Goal: Transaction & Acquisition: Obtain resource

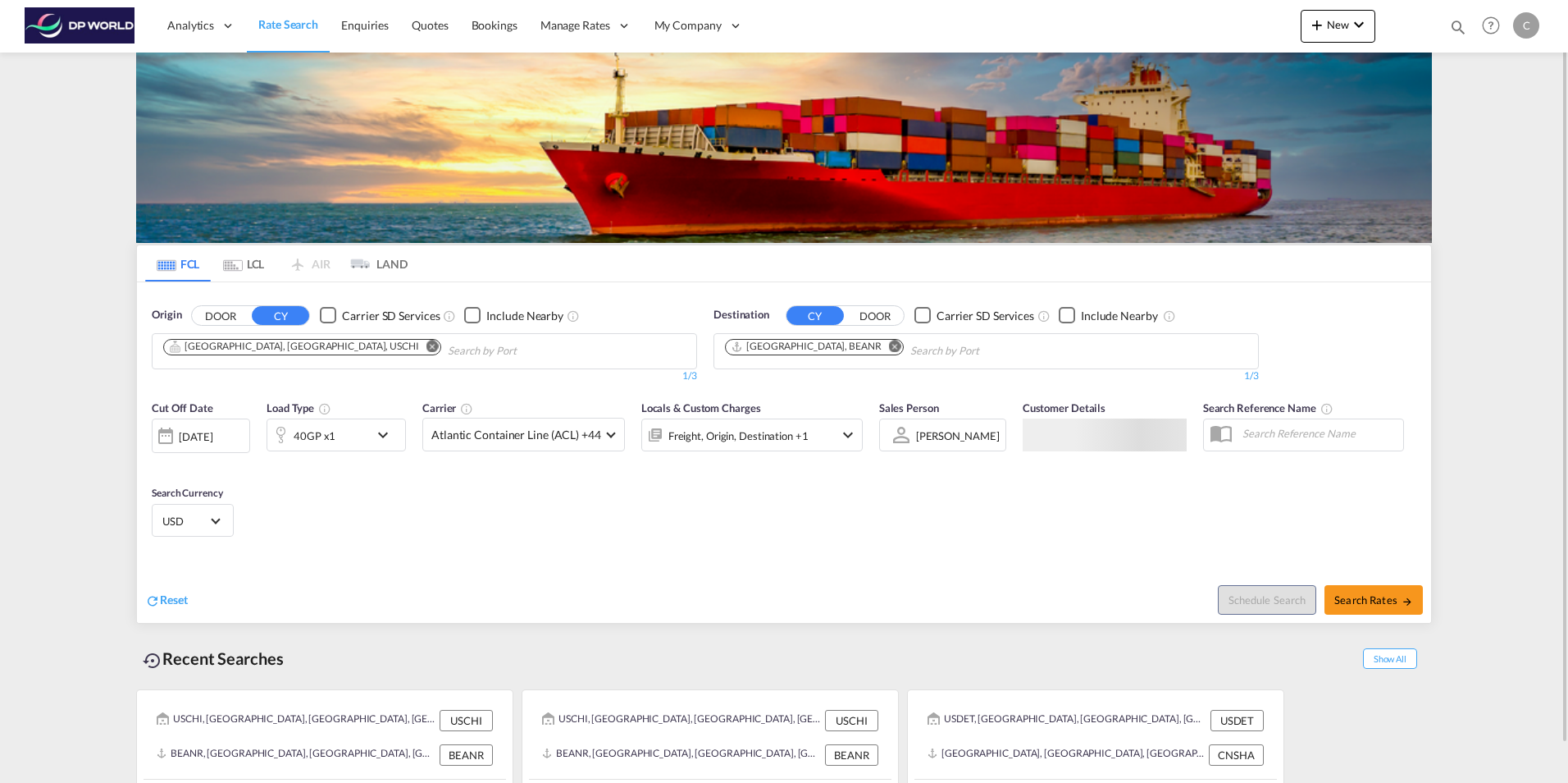
click at [377, 442] on md-icon "icon-chevron-down" at bounding box center [386, 435] width 28 height 19
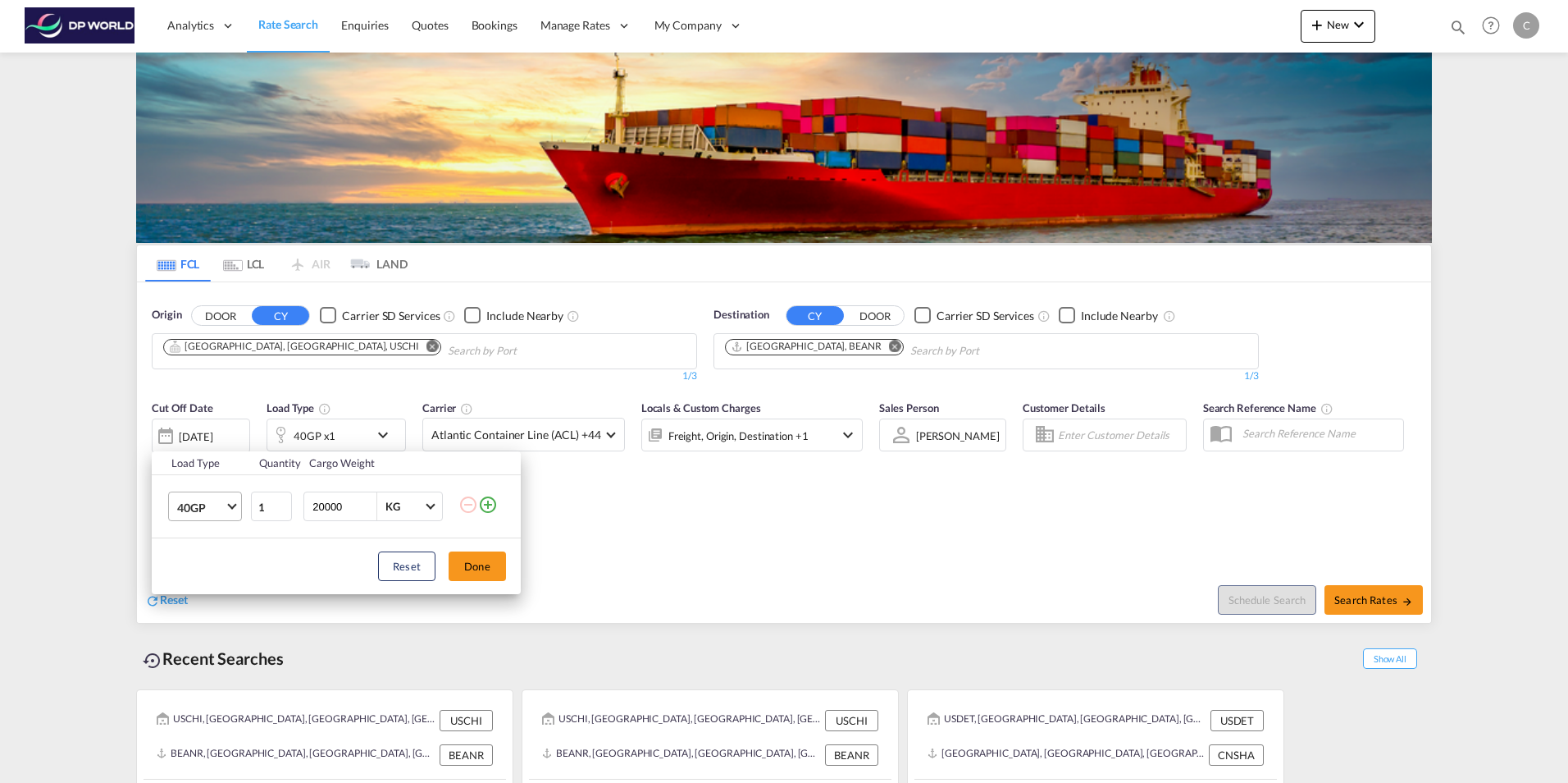
click at [227, 510] on md-select-value "40GP" at bounding box center [209, 506] width 66 height 28
click at [205, 575] on md-option "40RE" at bounding box center [220, 583] width 112 height 40
click at [491, 572] on button "Done" at bounding box center [478, 566] width 57 height 30
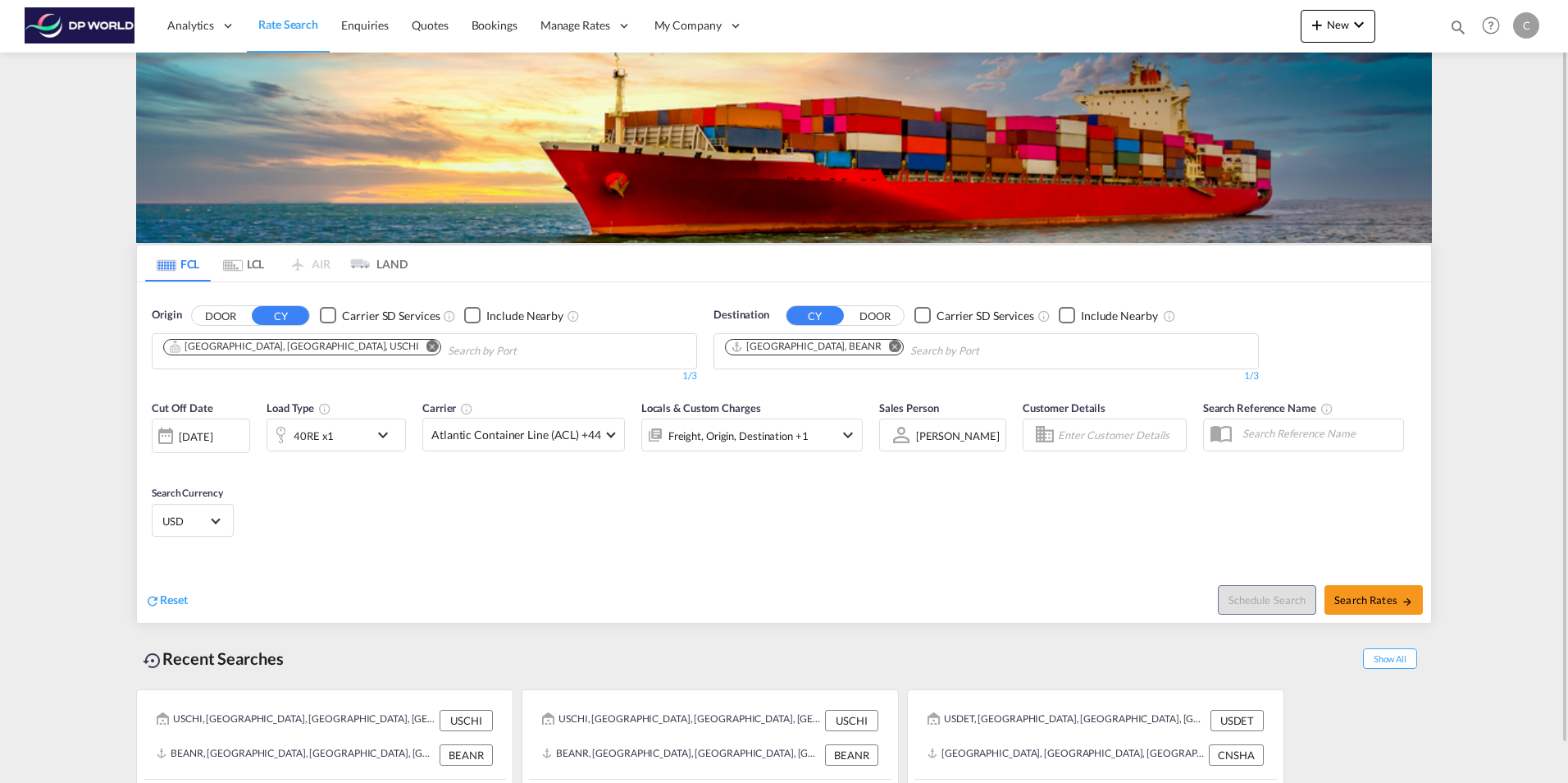
click at [427, 345] on md-icon "Remove" at bounding box center [433, 346] width 13 height 13
click at [270, 349] on input "Chips input." at bounding box center [241, 351] width 156 height 26
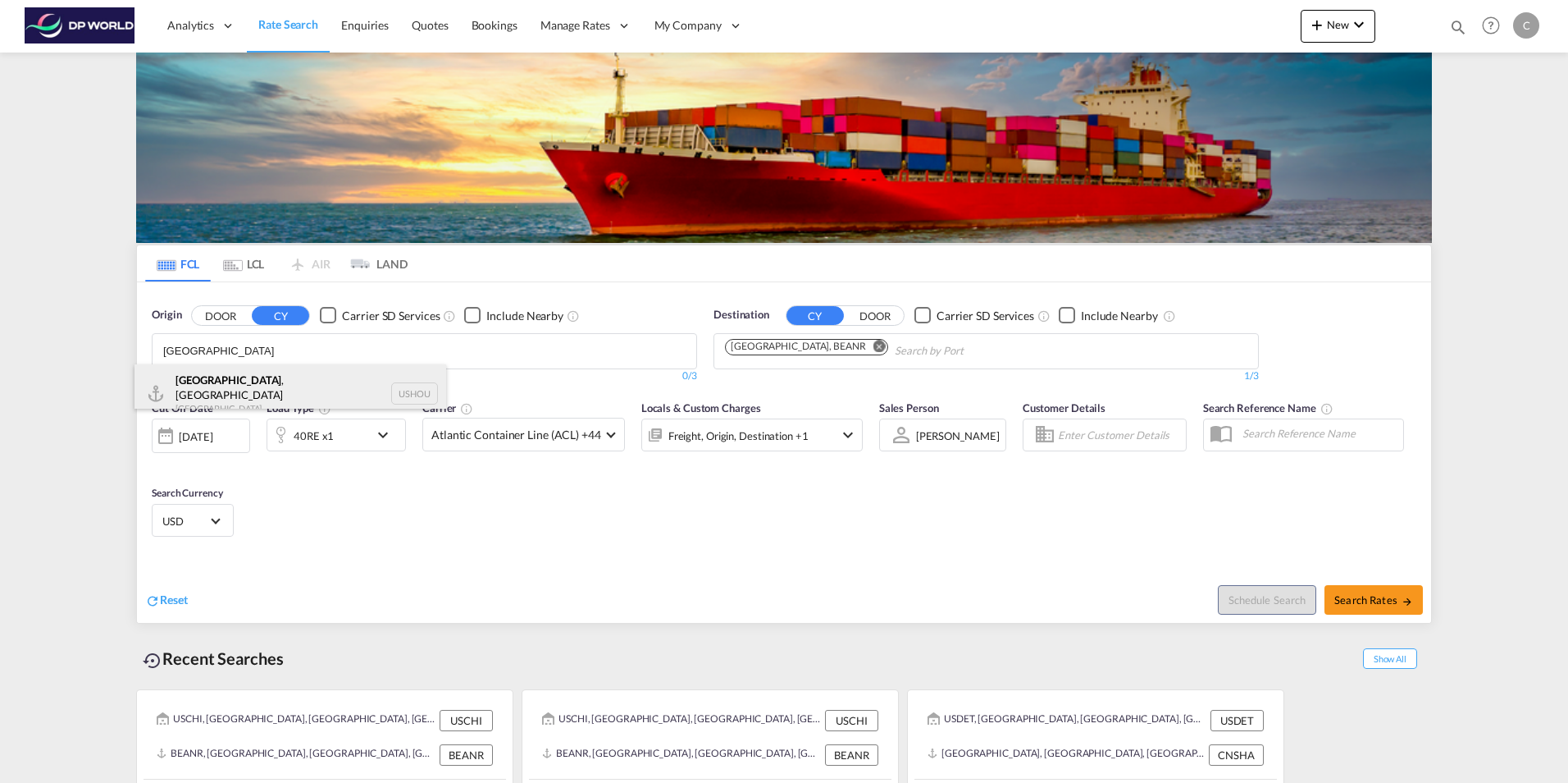
type input "houston"
click at [257, 372] on div "Houston , TX United States USHOU" at bounding box center [290, 394] width 312 height 59
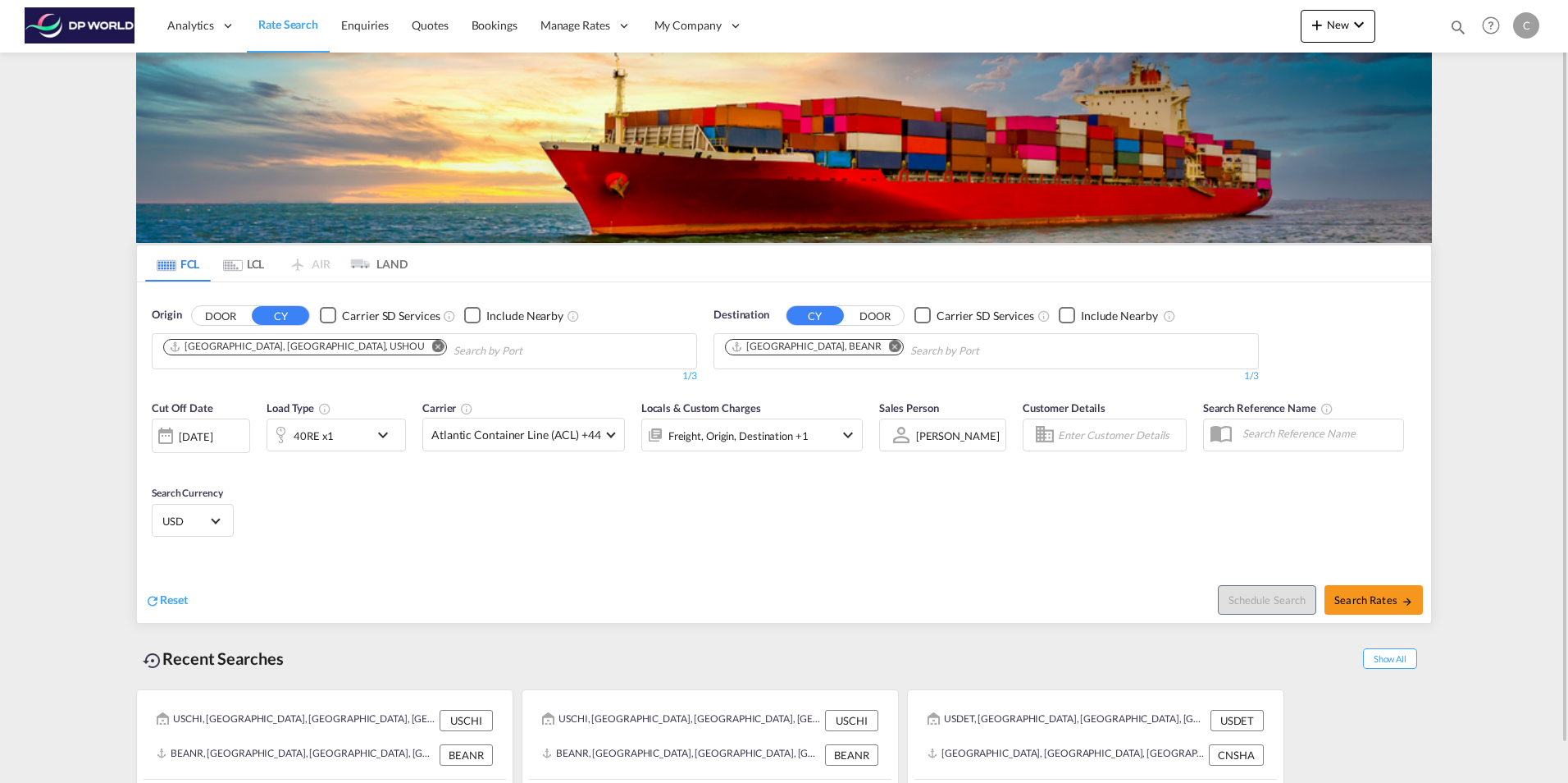
click at [889, 347] on md-icon "Remove" at bounding box center [895, 346] width 13 height 13
click at [805, 348] on body "Analytics Reports Dashboard Rate Search Enquiries Quotes Bookings" at bounding box center [784, 392] width 1568 height 783
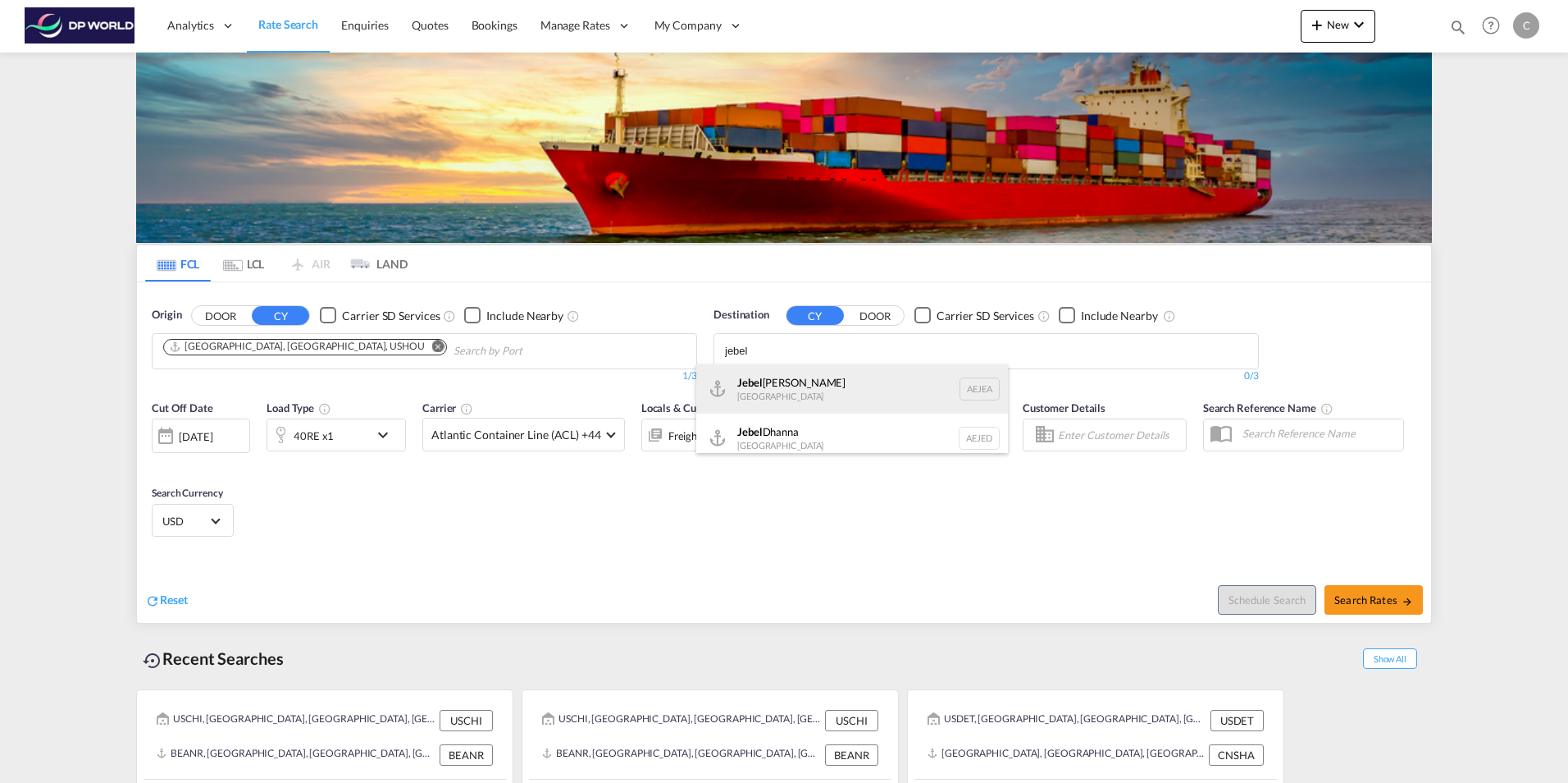
type input "jebel"
click at [827, 386] on div "Jebel Ali United Arab Emirates AEJEA" at bounding box center [852, 389] width 312 height 49
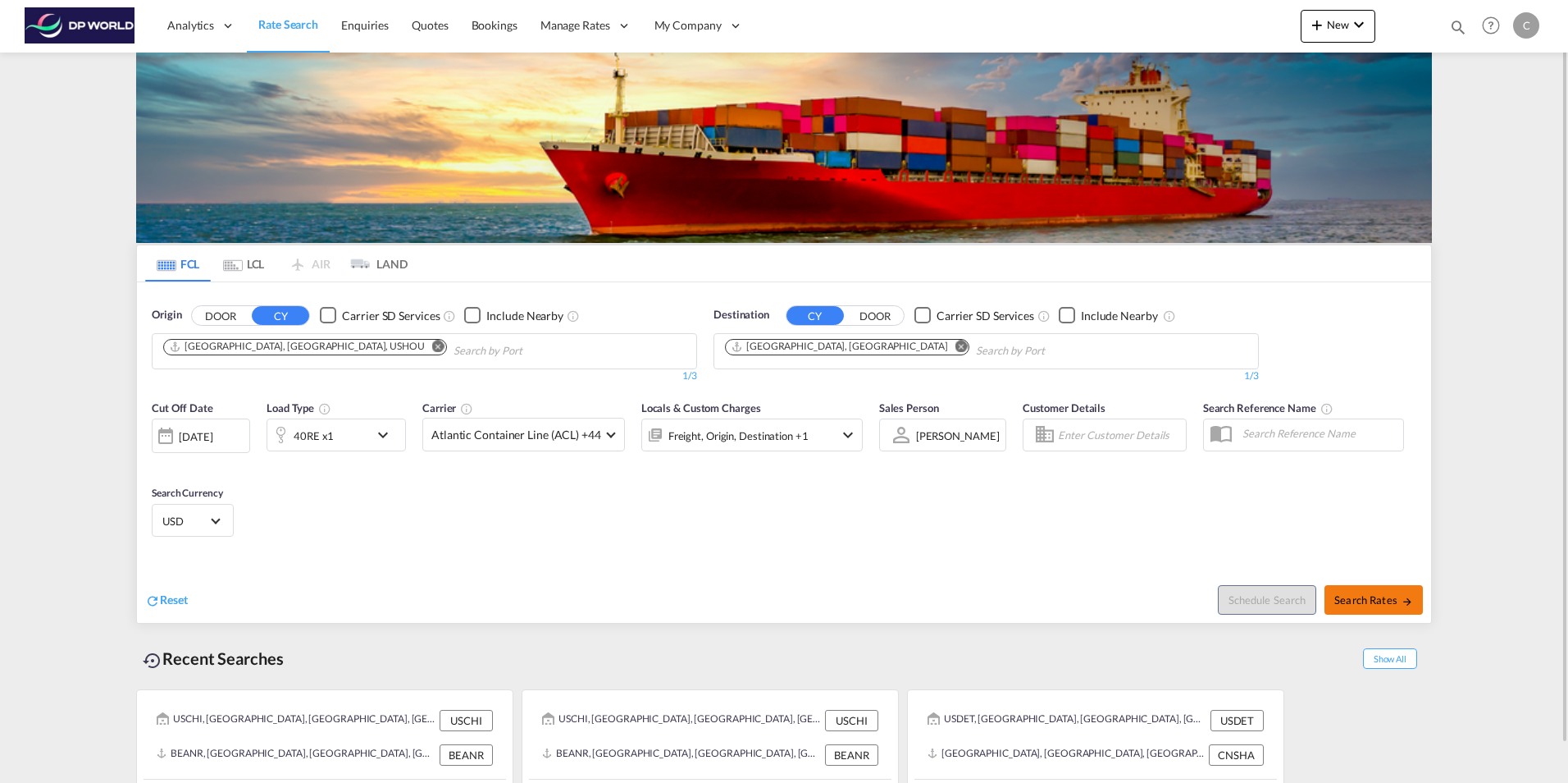
click at [1373, 601] on span "Search Rates" at bounding box center [1374, 600] width 79 height 14
type input "USHOU to AEJEA / [DATE]"
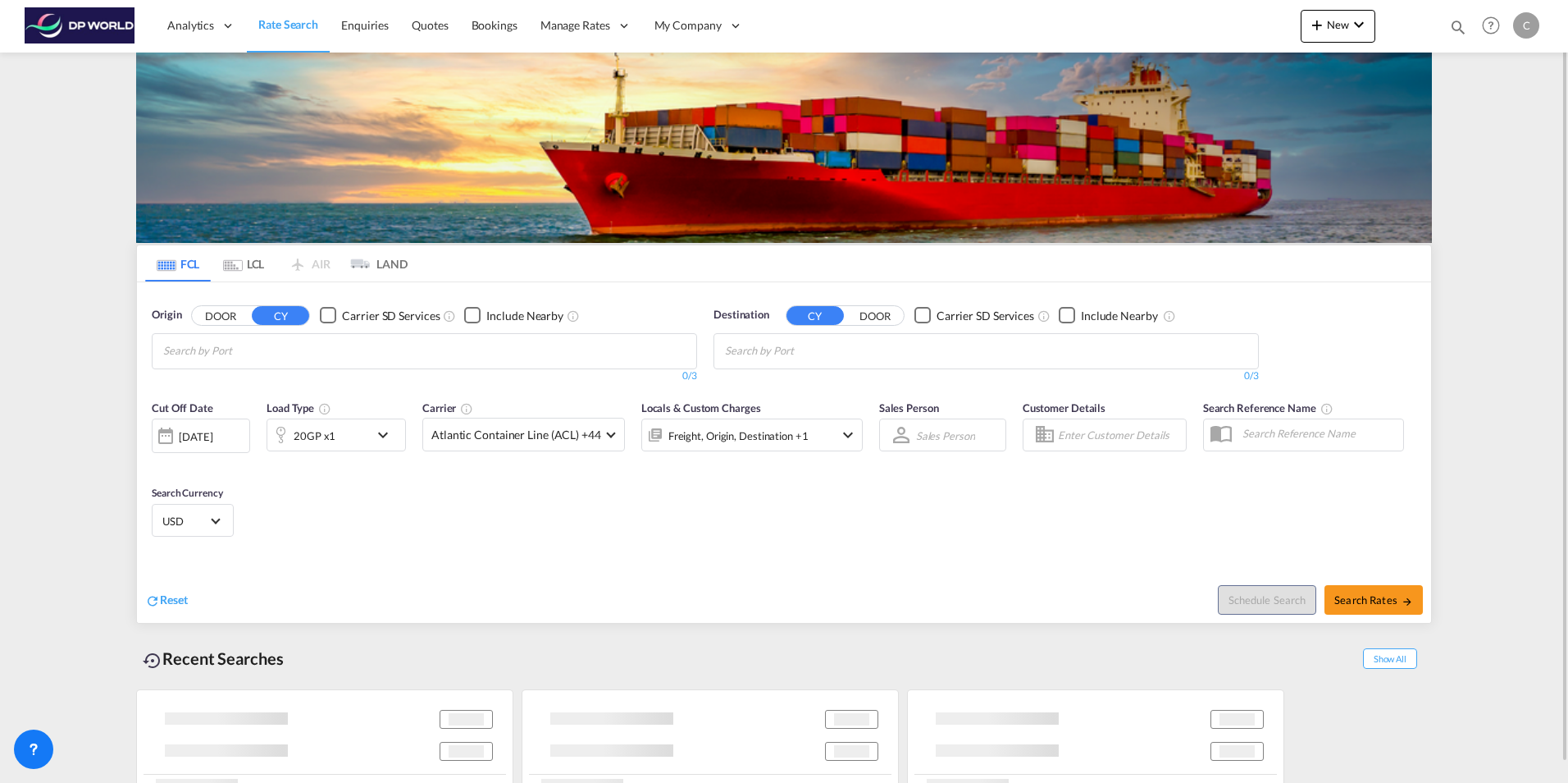
scroll to position [19, 0]
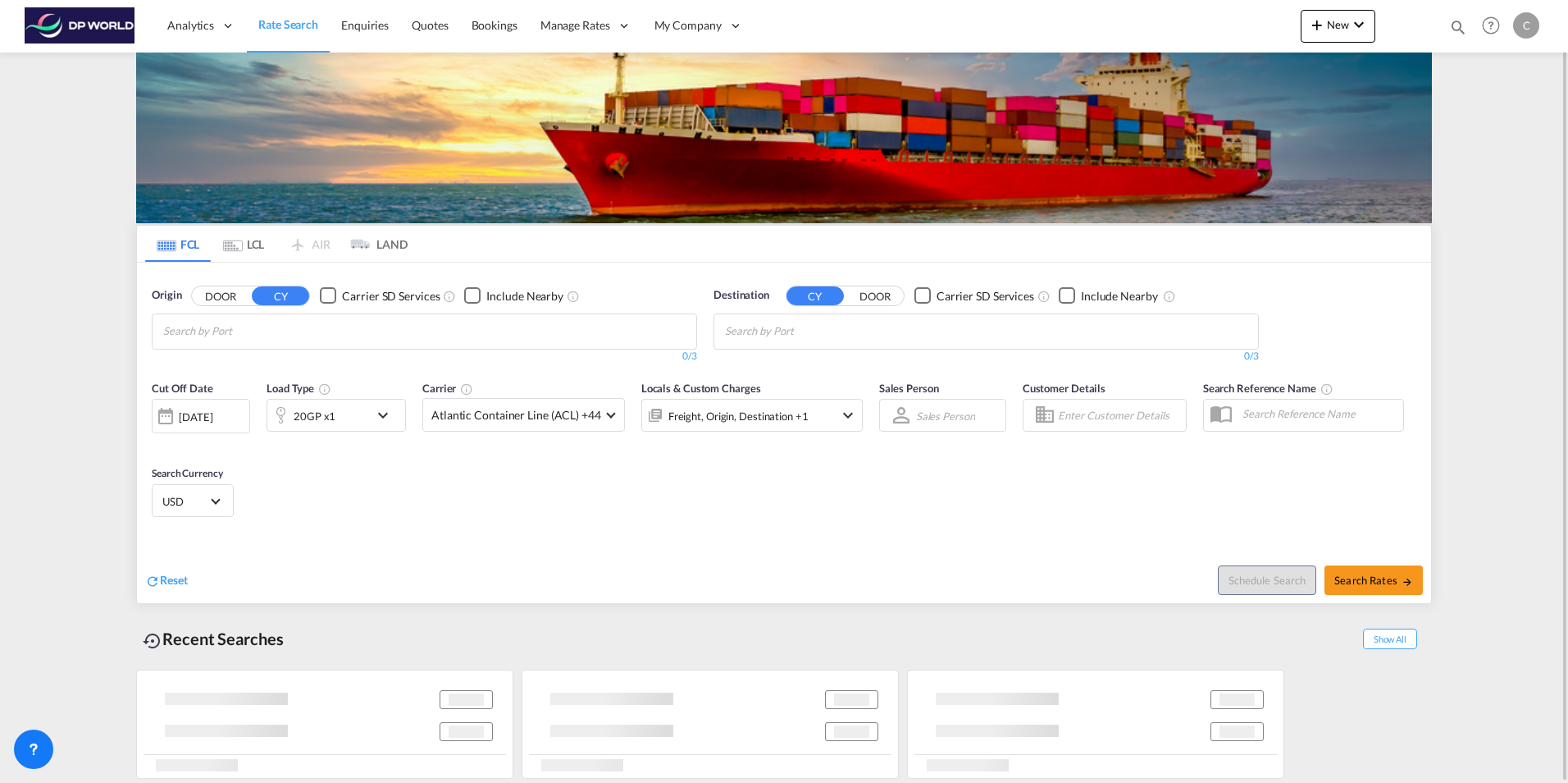
click at [409, 324] on md-chips at bounding box center [423, 331] width 544 height 35
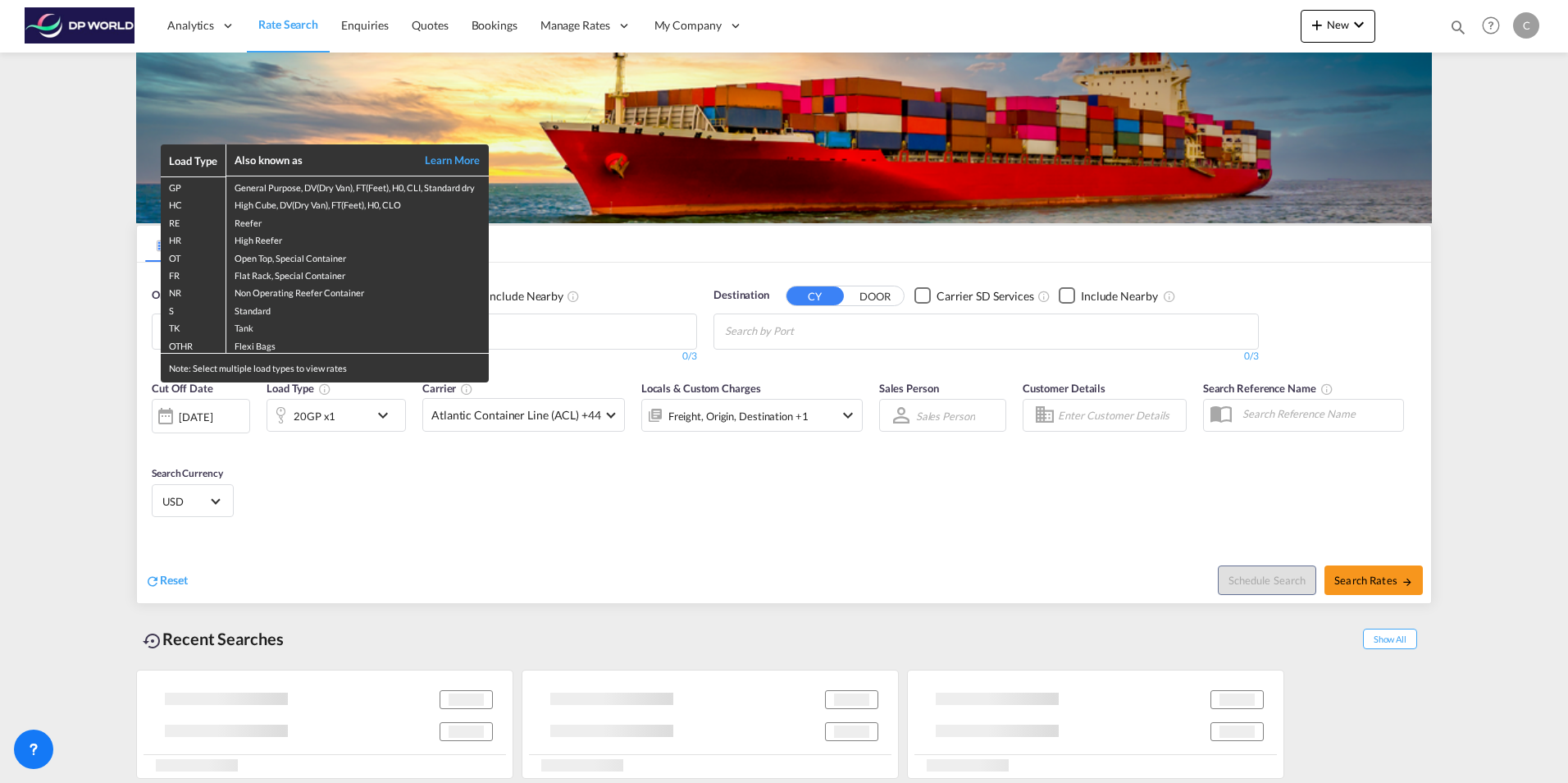
click at [71, 223] on div "Load Type Also known as Learn More GP General Purpose, DV(Dry Van), FT(Feet), H…" at bounding box center [784, 392] width 1568 height 783
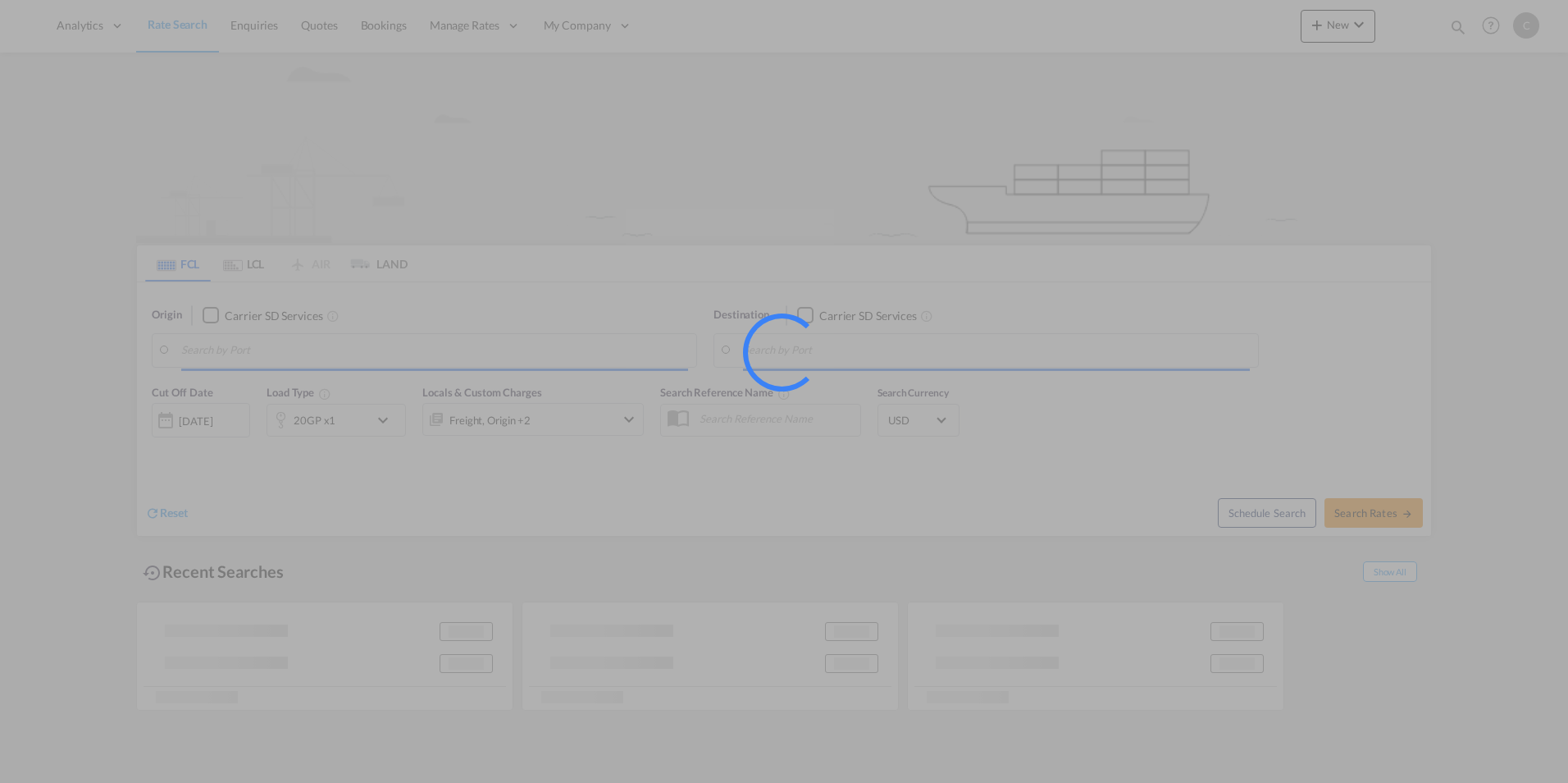
type input "[GEOGRAPHIC_DATA], [GEOGRAPHIC_DATA], USHOU"
type input "[GEOGRAPHIC_DATA], [GEOGRAPHIC_DATA]"
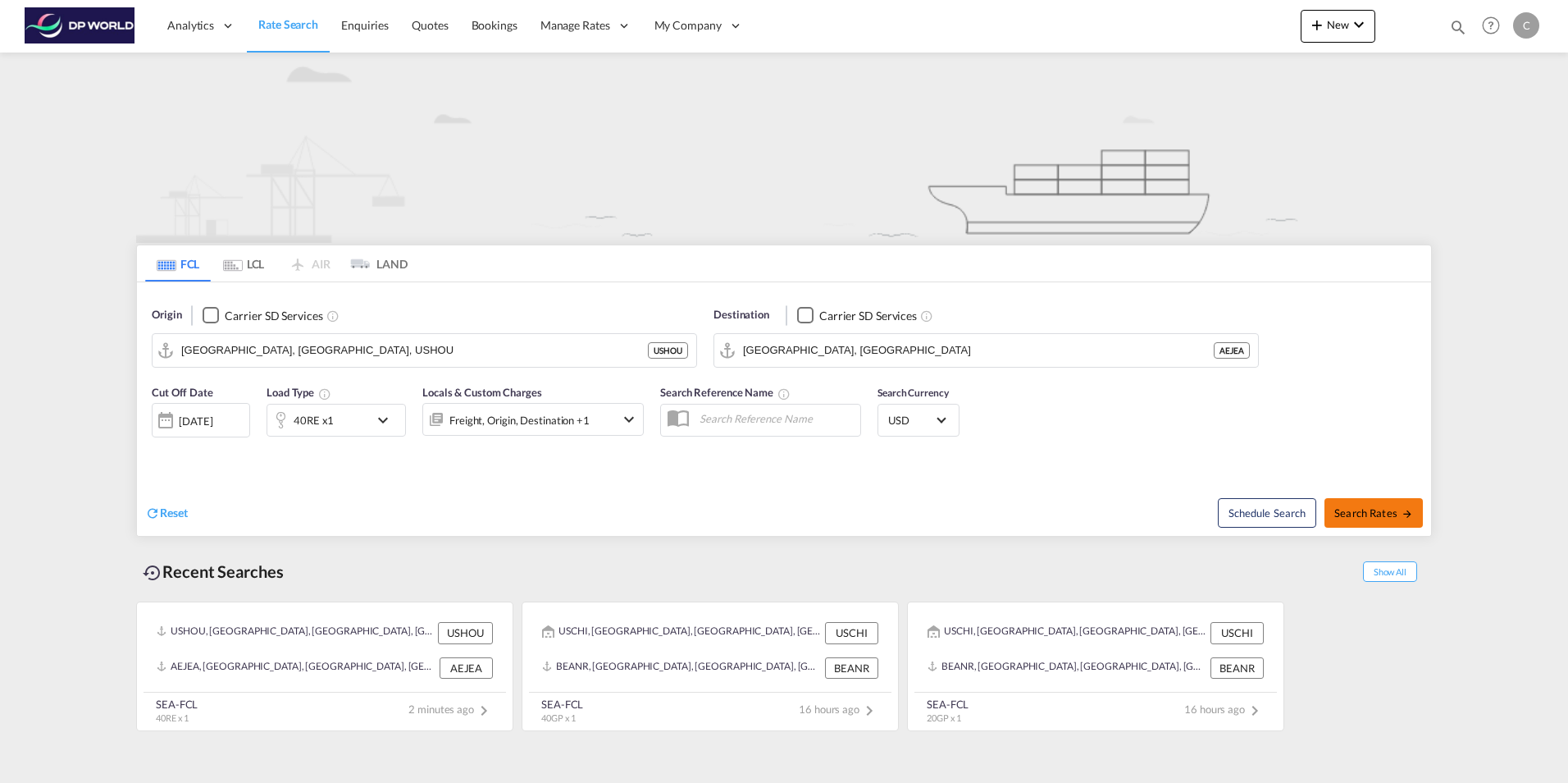
click at [1343, 510] on span "Search Rates" at bounding box center [1374, 513] width 79 height 14
type input "USHOU to AEJEA / [DATE]"
